Goal: Information Seeking & Learning: Learn about a topic

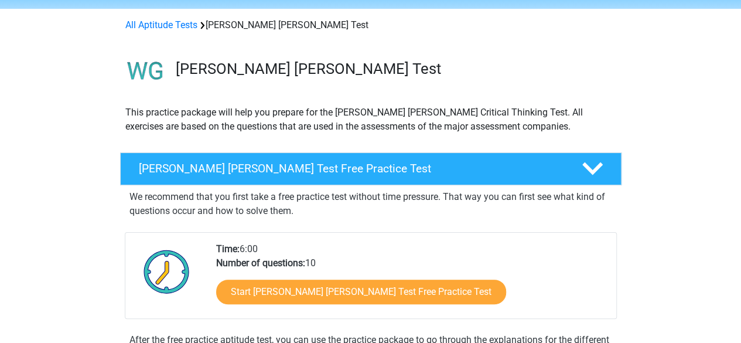
scroll to position [59, 0]
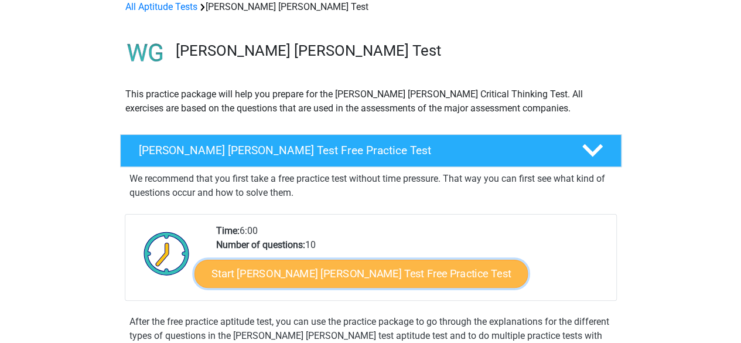
click at [364, 275] on link "Start Watson Glaser Test Free Practice Test" at bounding box center [360, 273] width 333 height 28
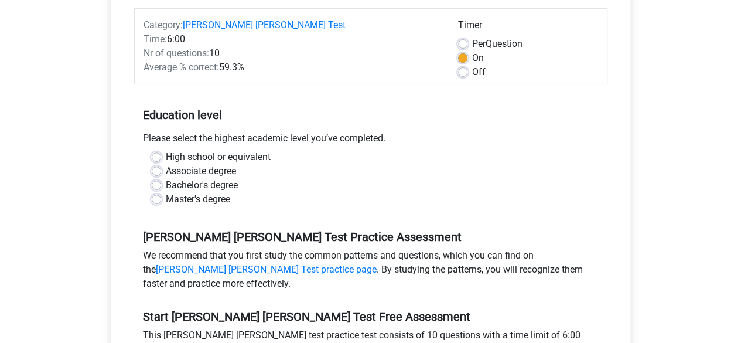
scroll to position [176, 0]
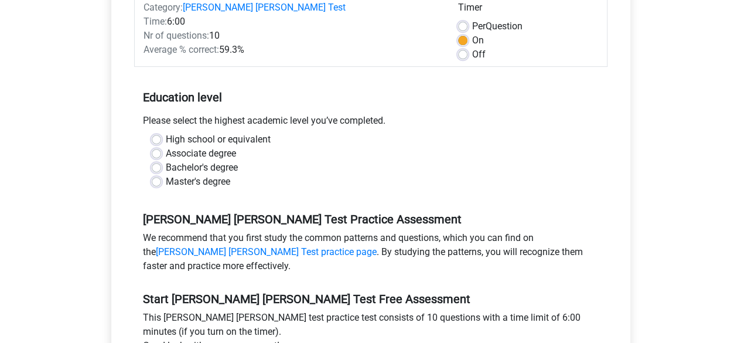
click at [211, 175] on label "Master's degree" at bounding box center [198, 182] width 64 height 14
click at [161, 175] on input "Master's degree" at bounding box center [156, 181] width 9 height 12
radio input "true"
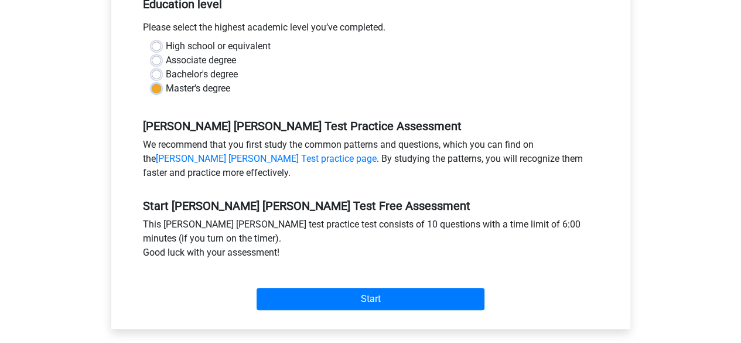
scroll to position [293, 0]
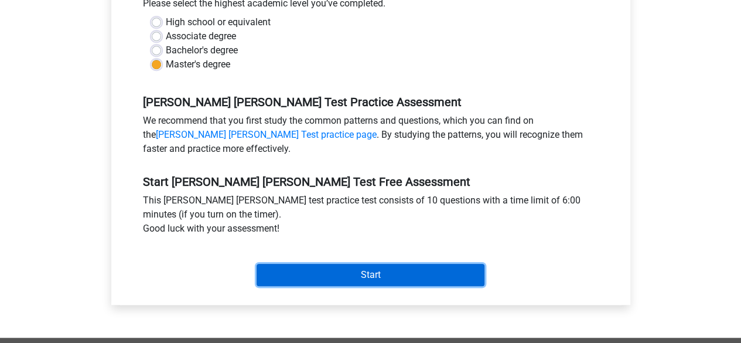
click at [376, 264] on input "Start" at bounding box center [371, 275] width 228 height 22
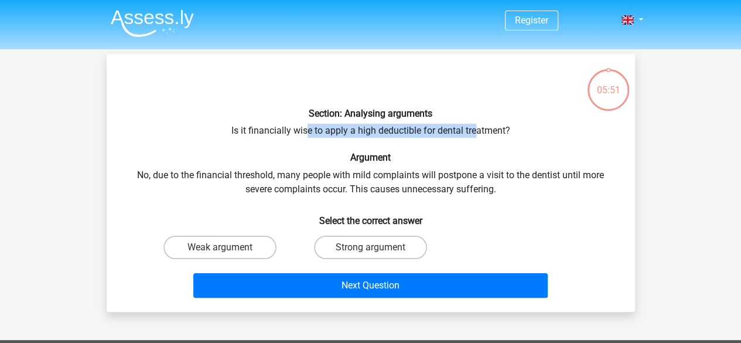
drag, startPoint x: 391, startPoint y: 129, endPoint x: 477, endPoint y: 128, distance: 85.5
click at [477, 128] on div "Section: Analysing arguments Is it financially wise to apply a high deductible …" at bounding box center [370, 182] width 519 height 239
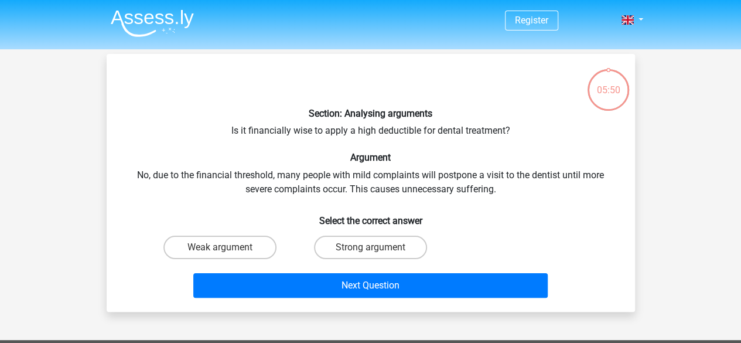
click at [245, 163] on h6 "Argument" at bounding box center [370, 157] width 491 height 11
click at [236, 248] on label "Weak argument" at bounding box center [219, 246] width 113 height 23
click at [227, 248] on input "Weak argument" at bounding box center [224, 251] width 8 height 8
radio input "true"
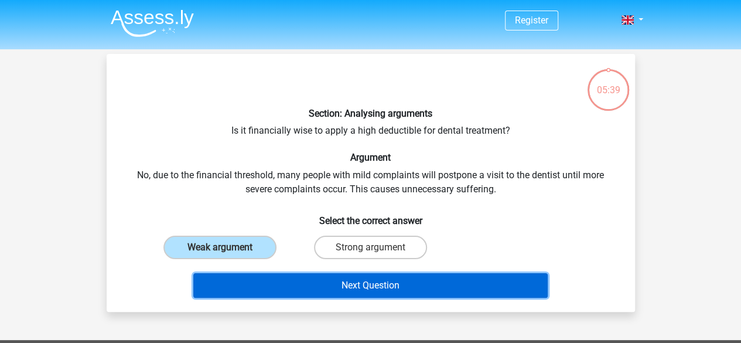
click at [322, 281] on button "Next Question" at bounding box center [370, 285] width 354 height 25
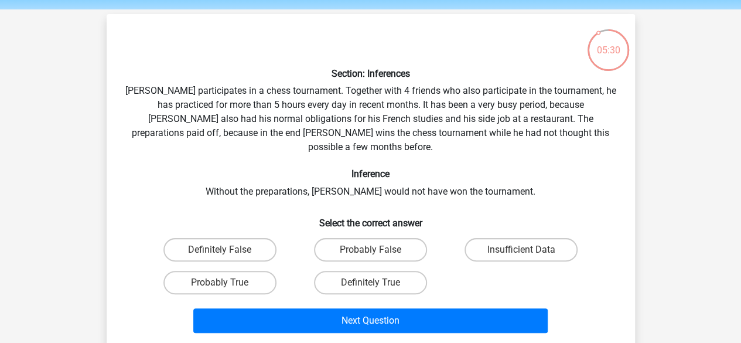
scroll to position [59, 0]
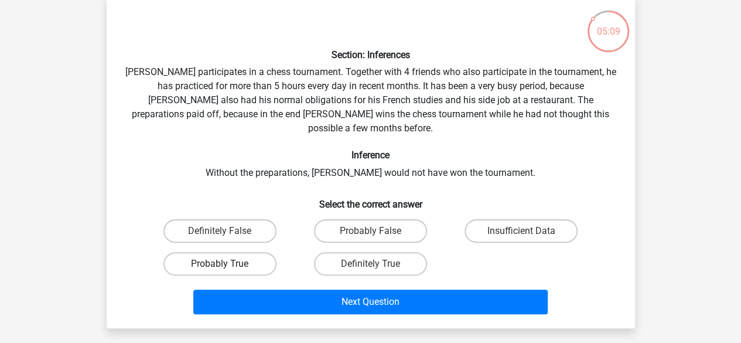
click at [247, 252] on label "Probably True" at bounding box center [219, 263] width 113 height 23
click at [227, 264] on input "Probably True" at bounding box center [224, 268] width 8 height 8
radio input "true"
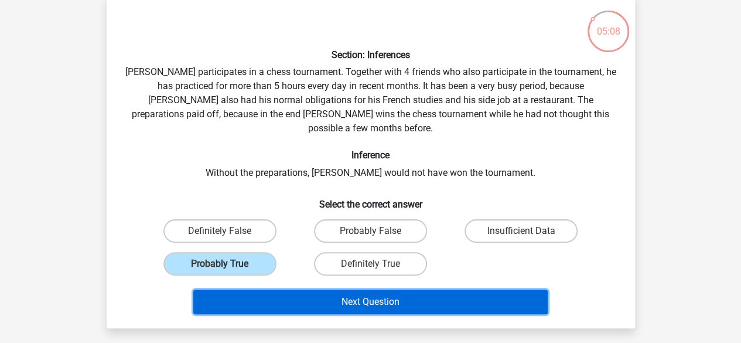
click at [350, 289] on button "Next Question" at bounding box center [370, 301] width 354 height 25
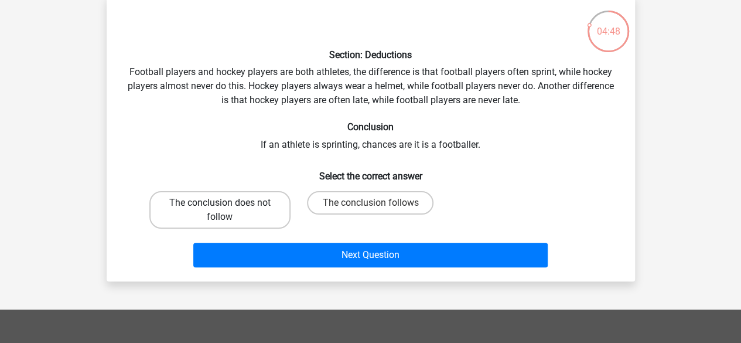
click at [269, 199] on label "The conclusion does not follow" at bounding box center [219, 209] width 141 height 37
click at [227, 203] on input "The conclusion does not follow" at bounding box center [224, 207] width 8 height 8
radio input "true"
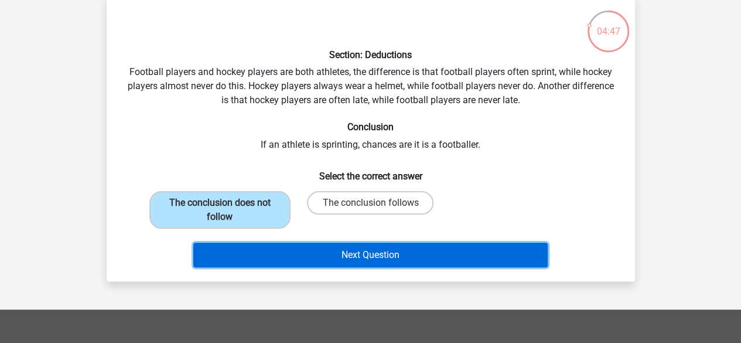
click at [370, 255] on button "Next Question" at bounding box center [370, 255] width 354 height 25
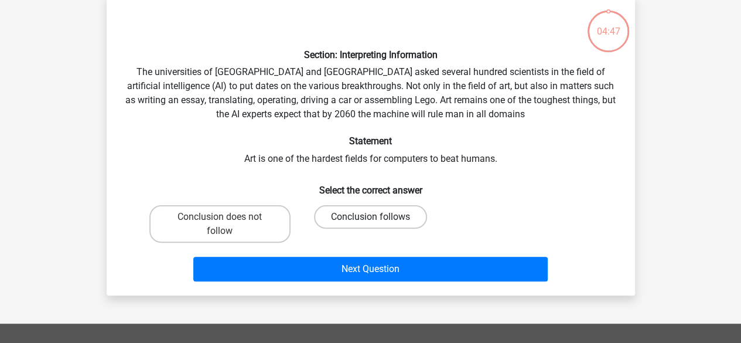
scroll to position [54, 0]
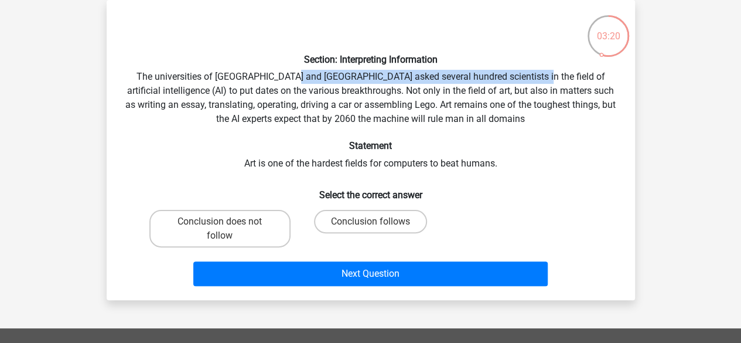
drag, startPoint x: 285, startPoint y: 76, endPoint x: 506, endPoint y: 83, distance: 221.5
click at [506, 83] on div "Section: Interpreting Information The universities of Oxford and Yale asked sev…" at bounding box center [370, 149] width 519 height 281
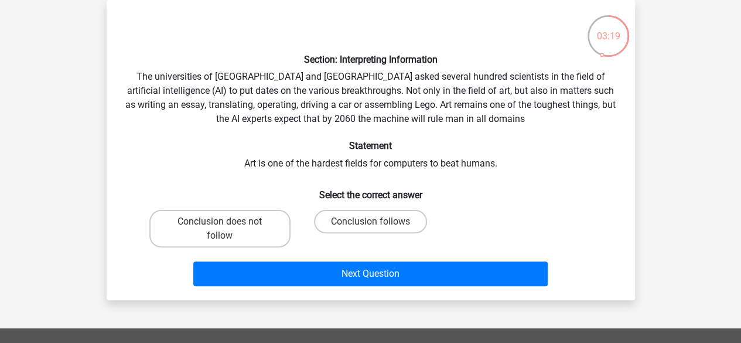
click at [237, 93] on div "Section: Interpreting Information The universities of Oxford and Yale asked sev…" at bounding box center [370, 149] width 519 height 281
click at [367, 218] on label "Conclusion follows" at bounding box center [370, 221] width 113 height 23
click at [370, 221] on input "Conclusion follows" at bounding box center [374, 225] width 8 height 8
radio input "true"
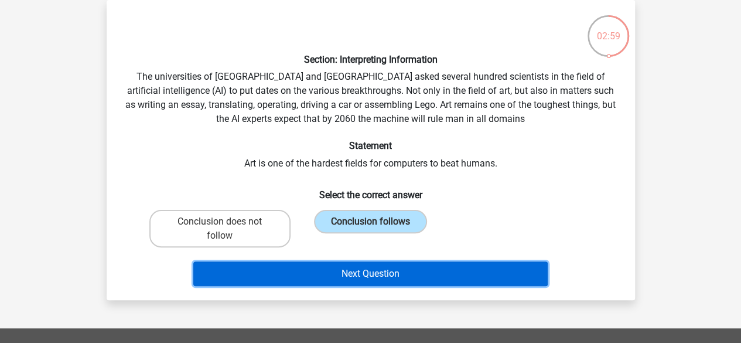
click at [378, 273] on button "Next Question" at bounding box center [370, 273] width 354 height 25
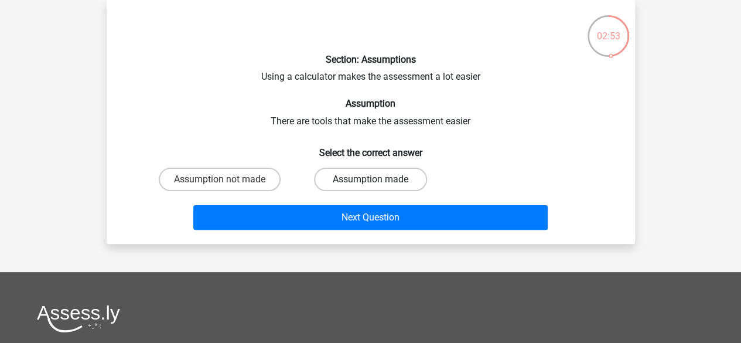
click at [342, 182] on label "Assumption made" at bounding box center [370, 179] width 113 height 23
click at [370, 182] on input "Assumption made" at bounding box center [374, 183] width 8 height 8
radio input "true"
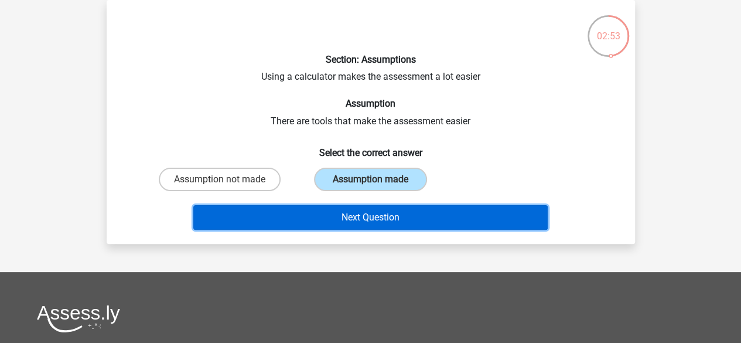
click at [349, 218] on button "Next Question" at bounding box center [370, 217] width 354 height 25
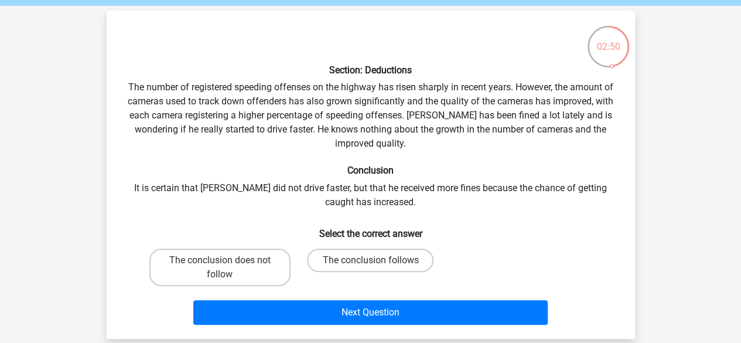
scroll to position [59, 0]
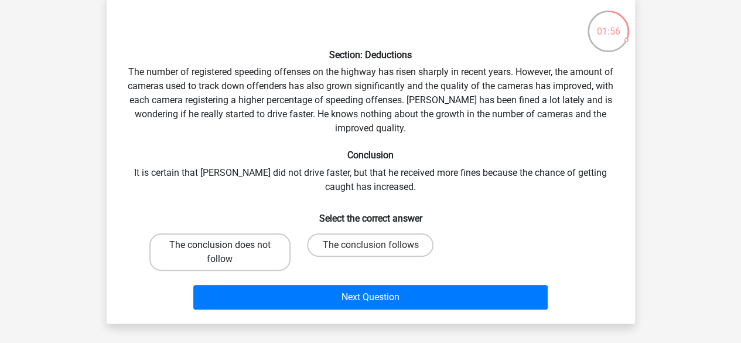
click at [234, 248] on label "The conclusion does not follow" at bounding box center [219, 251] width 141 height 37
click at [227, 248] on input "The conclusion does not follow" at bounding box center [224, 249] width 8 height 8
radio input "true"
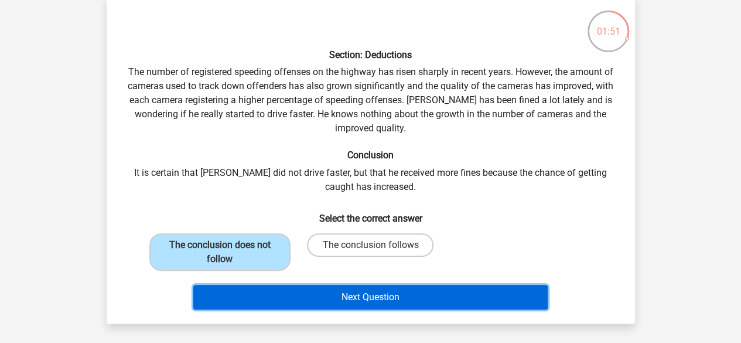
click at [368, 295] on button "Next Question" at bounding box center [370, 297] width 354 height 25
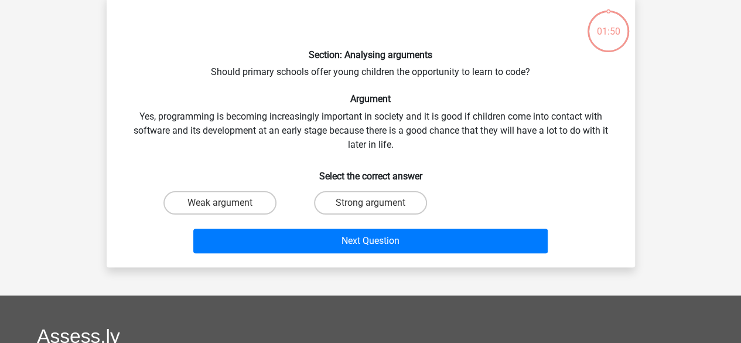
scroll to position [54, 0]
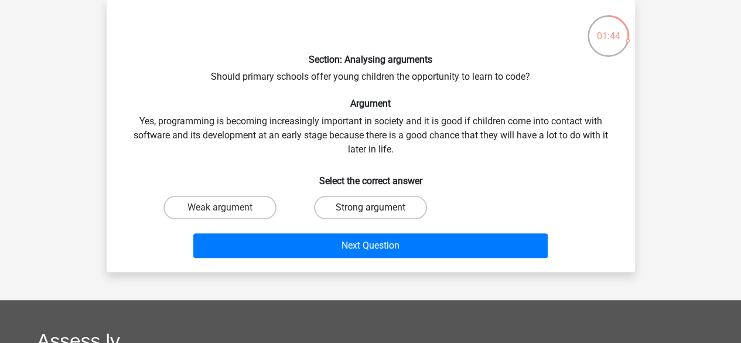
click at [354, 209] on label "Strong argument" at bounding box center [370, 207] width 113 height 23
click at [370, 209] on input "Strong argument" at bounding box center [374, 211] width 8 height 8
radio input "true"
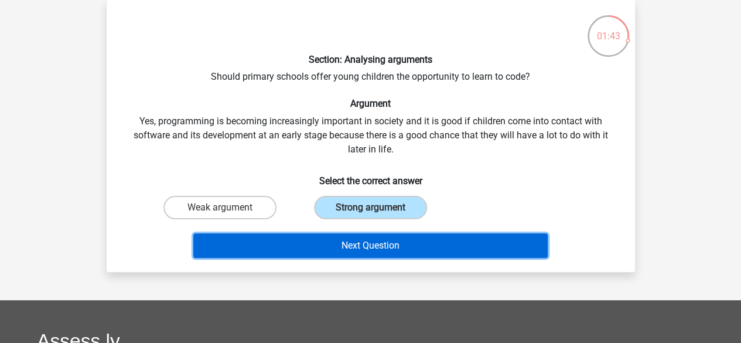
click at [381, 247] on button "Next Question" at bounding box center [370, 245] width 354 height 25
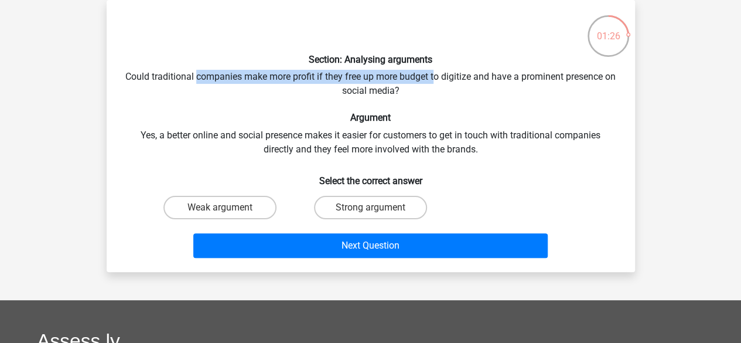
drag, startPoint x: 202, startPoint y: 78, endPoint x: 440, endPoint y: 78, distance: 239.0
click at [440, 78] on div "Section: Analysing arguments Could traditional companies make more profit if th…" at bounding box center [370, 135] width 519 height 253
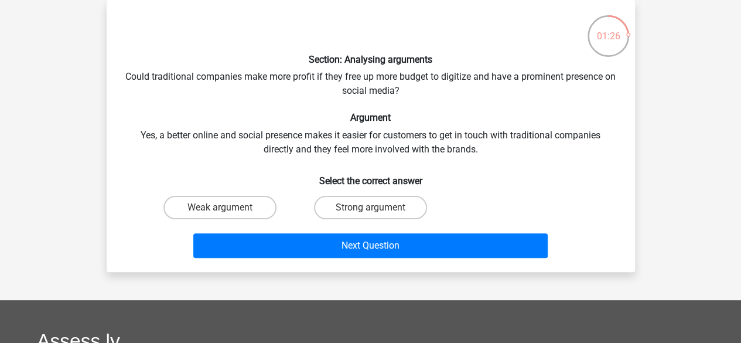
click at [435, 98] on div "Section: Analysing arguments Could traditional companies make more profit if th…" at bounding box center [370, 135] width 519 height 253
click at [353, 204] on label "Strong argument" at bounding box center [370, 207] width 113 height 23
click at [370, 207] on input "Strong argument" at bounding box center [374, 211] width 8 height 8
radio input "true"
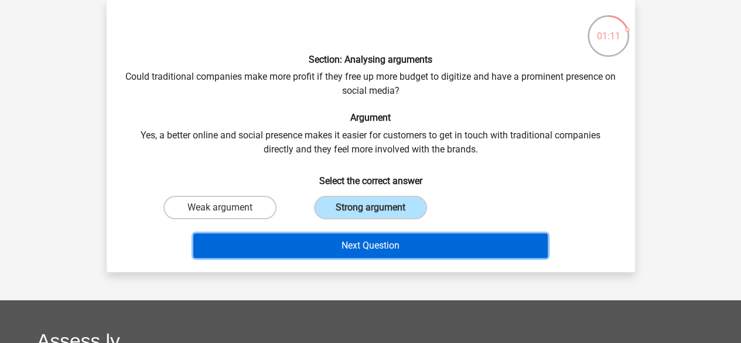
click at [404, 243] on button "Next Question" at bounding box center [370, 245] width 354 height 25
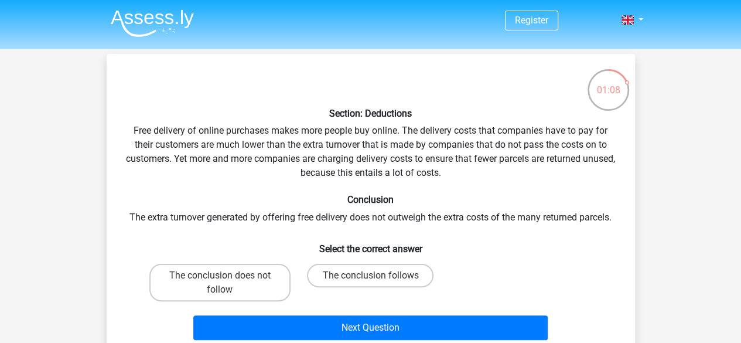
scroll to position [59, 0]
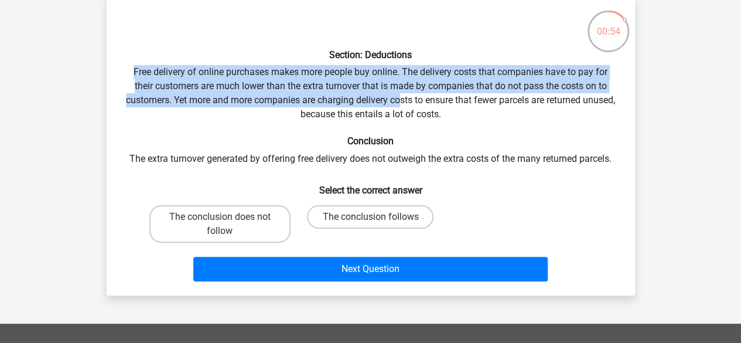
drag, startPoint x: 127, startPoint y: 66, endPoint x: 415, endPoint y: 95, distance: 289.1
click at [415, 95] on div "Section: Deductions Free delivery of online purchases makes more people buy onl…" at bounding box center [370, 145] width 519 height 281
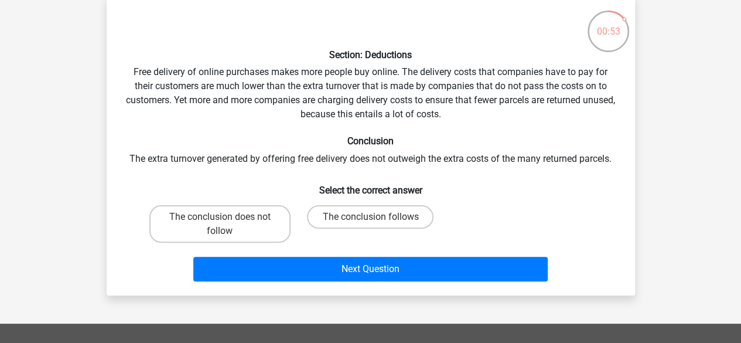
click at [427, 122] on div "Section: Deductions Free delivery of online purchases makes more people buy onl…" at bounding box center [370, 145] width 519 height 281
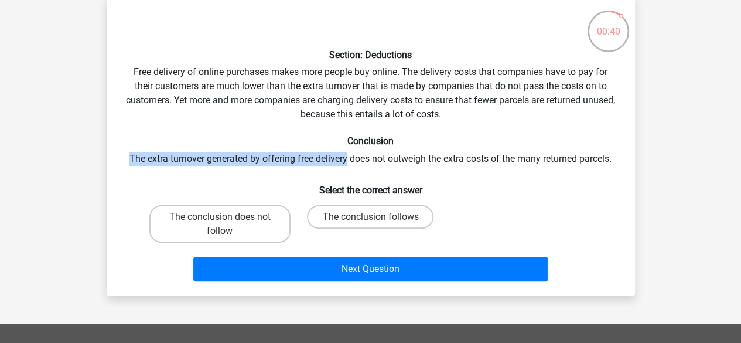
drag, startPoint x: 127, startPoint y: 158, endPoint x: 347, endPoint y: 158, distance: 220.2
click at [347, 158] on div "Section: Deductions Free delivery of online purchases makes more people buy onl…" at bounding box center [370, 145] width 519 height 281
click at [267, 232] on label "The conclusion does not follow" at bounding box center [219, 223] width 141 height 37
click at [227, 224] on input "The conclusion does not follow" at bounding box center [224, 221] width 8 height 8
radio input "true"
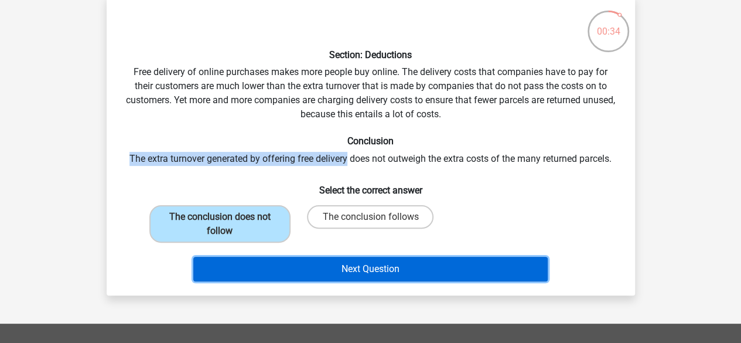
click at [364, 262] on button "Next Question" at bounding box center [370, 269] width 354 height 25
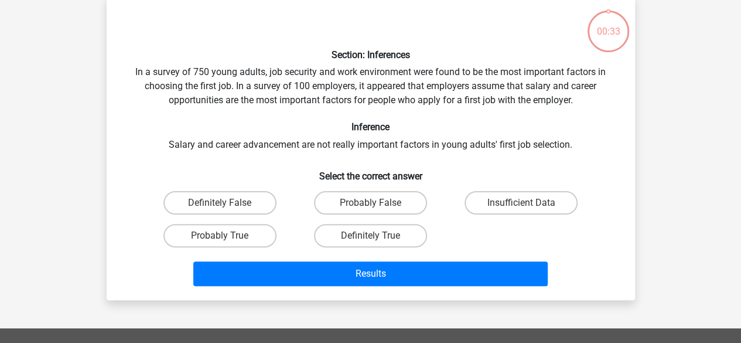
scroll to position [54, 0]
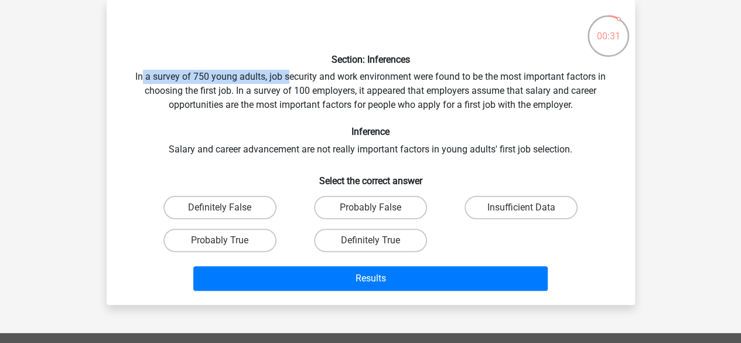
drag, startPoint x: 139, startPoint y: 80, endPoint x: 286, endPoint y: 79, distance: 146.4
click at [286, 79] on div "Section: Inferences In a survey of 750 young adults, job security and work envi…" at bounding box center [370, 152] width 519 height 286
click at [234, 108] on div "Section: Inferences In a survey of 750 young adults, job security and work envi…" at bounding box center [370, 152] width 519 height 286
drag, startPoint x: 135, startPoint y: 78, endPoint x: 439, endPoint y: 84, distance: 304.7
click at [439, 84] on div "Section: Inferences In a survey of 750 young adults, job security and work envi…" at bounding box center [370, 152] width 519 height 286
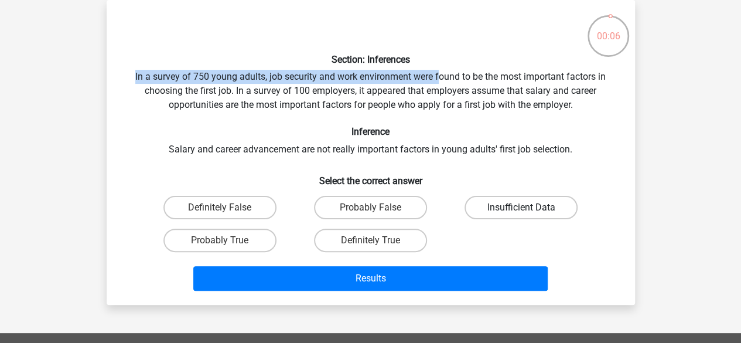
click at [500, 204] on label "Insufficient Data" at bounding box center [521, 207] width 113 height 23
click at [521, 207] on input "Insufficient Data" at bounding box center [525, 211] width 8 height 8
radio input "true"
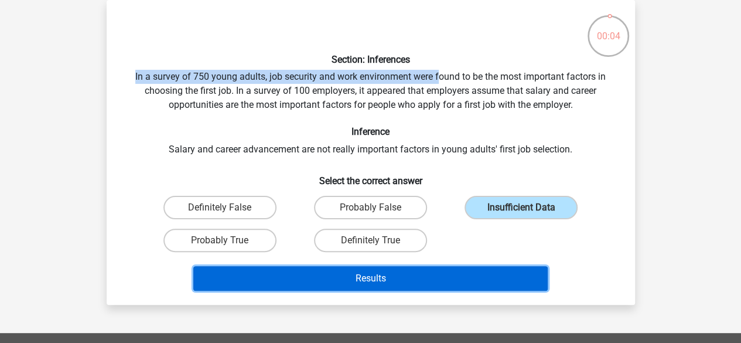
click at [401, 285] on button "Results" at bounding box center [370, 278] width 354 height 25
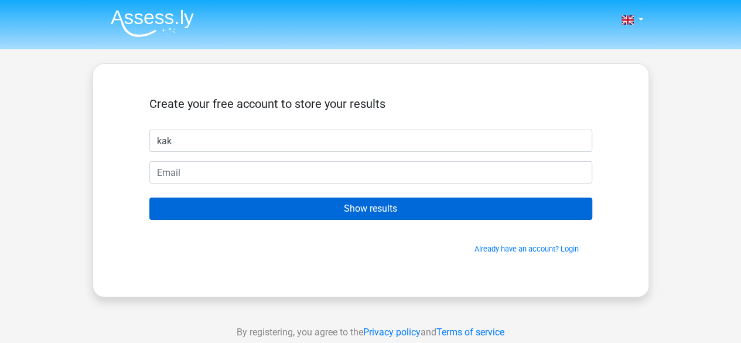
type input "kak"
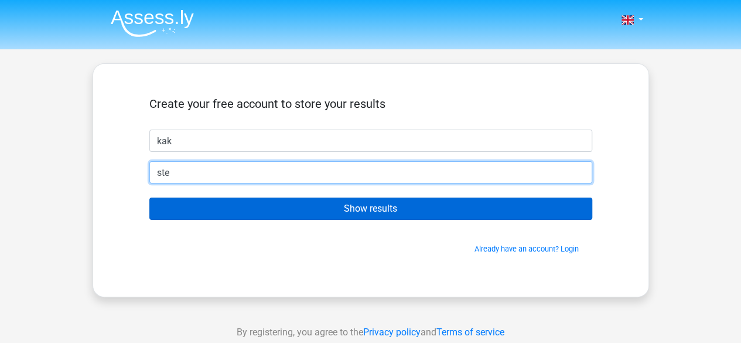
type input "sterre22kamp@gmail.com"
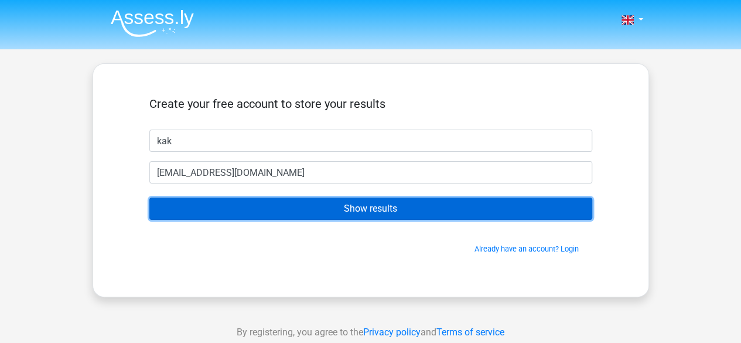
click at [366, 210] on input "Show results" at bounding box center [370, 208] width 443 height 22
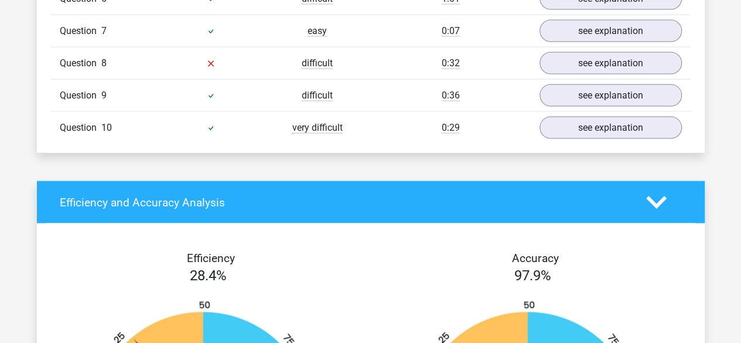
scroll to position [1054, 0]
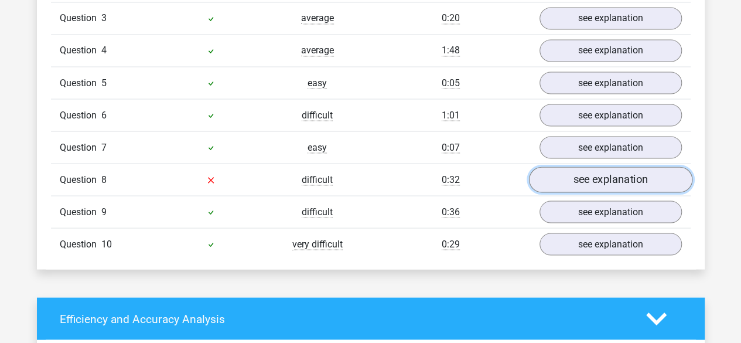
click at [561, 170] on link "see explanation" at bounding box center [609, 180] width 163 height 26
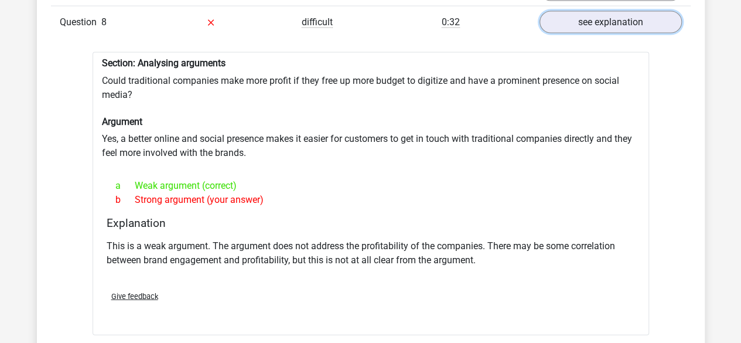
scroll to position [1230, 0]
